Goal: Find contact information: Obtain details needed to contact an individual or organization

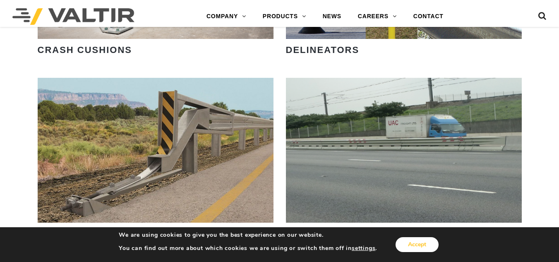
scroll to position [993, 0]
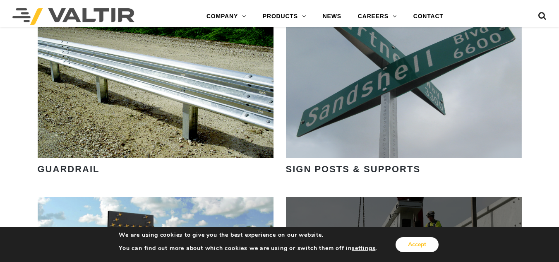
click at [429, 247] on button "Accept" at bounding box center [417, 244] width 43 height 15
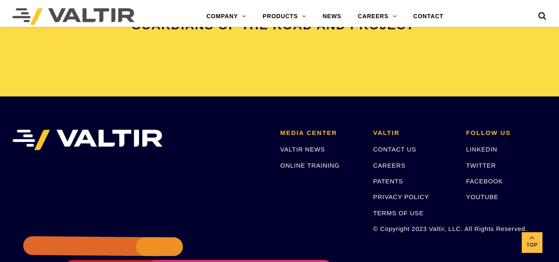
scroll to position [1777, 0]
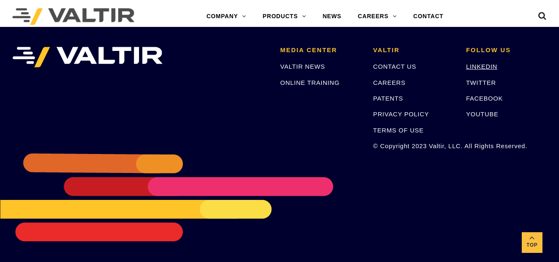
click at [481, 65] on link "LINKEDIN" at bounding box center [481, 66] width 31 height 7
click at [394, 64] on link "CONTACT US" at bounding box center [394, 66] width 43 height 7
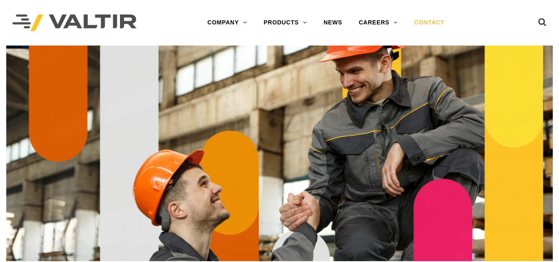
scroll to position [1005, 0]
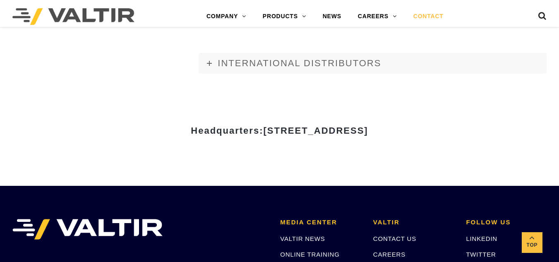
click at [393, 162] on div "Headquarters: [STREET_ADDRESS]" at bounding box center [279, 133] width 497 height 103
click at [144, 151] on div "Headquarters: [STREET_ADDRESS]" at bounding box center [279, 133] width 497 height 103
drag, startPoint x: 185, startPoint y: 129, endPoint x: 464, endPoint y: 130, distance: 279.0
click at [464, 130] on h3 "Headquarters: [STREET_ADDRESS]" at bounding box center [280, 131] width 484 height 10
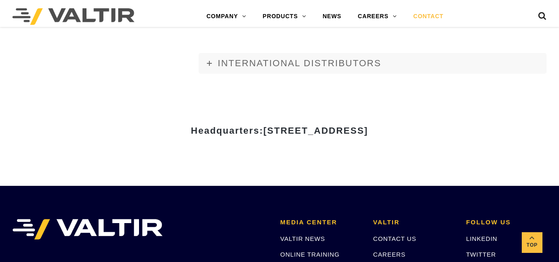
copy span "[STREET_ADDRESS]"
